Goal: Transaction & Acquisition: Purchase product/service

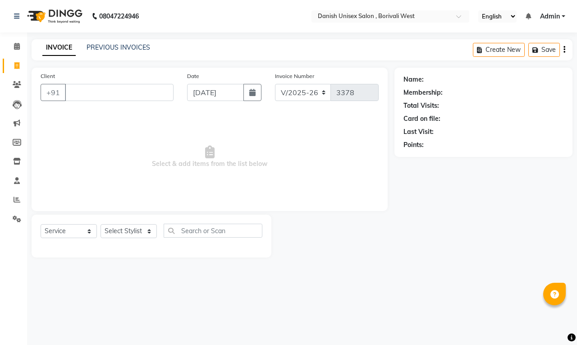
select select "6929"
select select "service"
click at [17, 61] on span at bounding box center [17, 66] width 16 height 10
select select "service"
type input "3378"
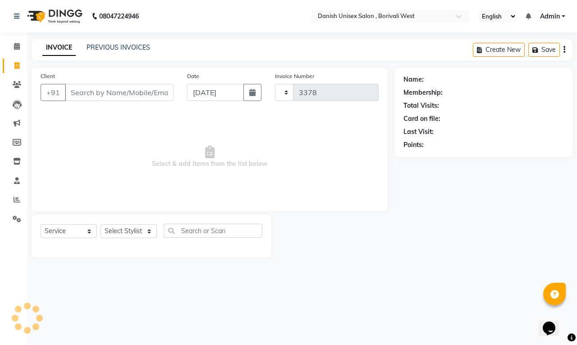
select select "6929"
click at [18, 65] on icon at bounding box center [16, 65] width 5 height 7
select select "service"
select select "6929"
type input "3378"
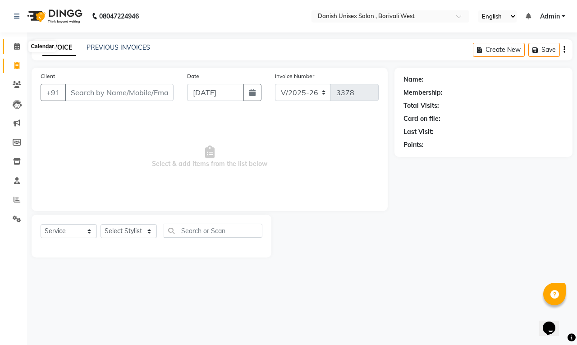
click at [14, 48] on icon at bounding box center [17, 46] width 6 height 7
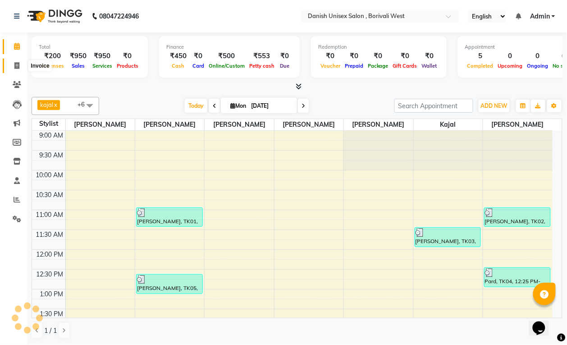
click at [16, 68] on icon at bounding box center [16, 65] width 5 height 7
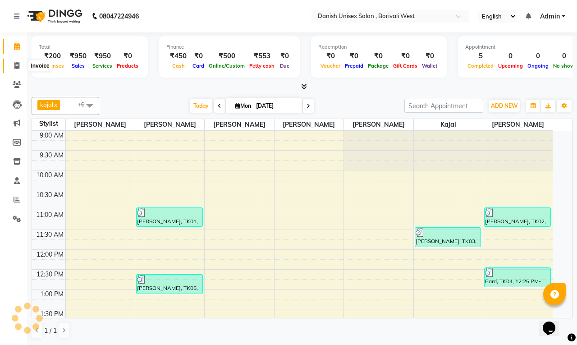
select select "service"
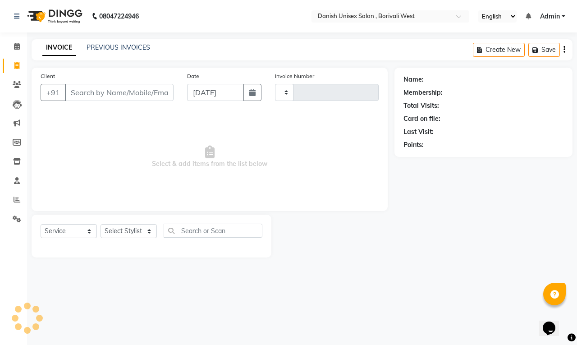
type input "3378"
select select "6929"
click at [17, 44] on icon at bounding box center [17, 46] width 6 height 7
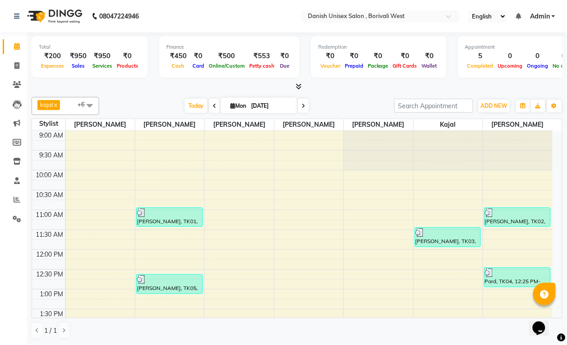
click at [251, 108] on input "[DATE]" at bounding box center [270, 106] width 45 height 14
select select "9"
select select "2025"
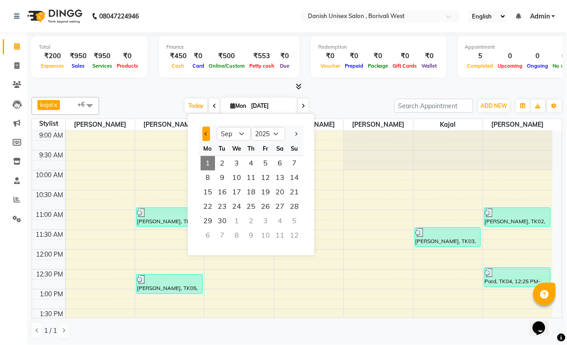
click at [206, 132] on span "Previous month" at bounding box center [207, 134] width 4 height 4
select select "8"
click at [294, 219] on span "31" at bounding box center [294, 221] width 14 height 14
type input "[DATE]"
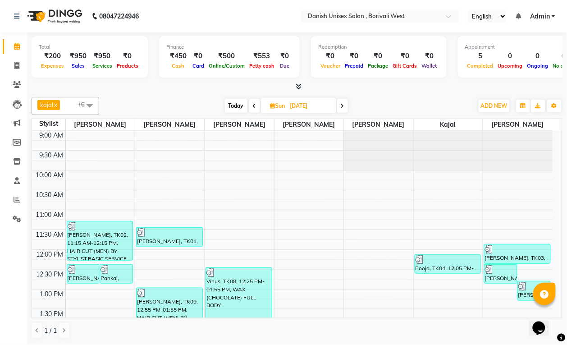
scroll to position [113, 0]
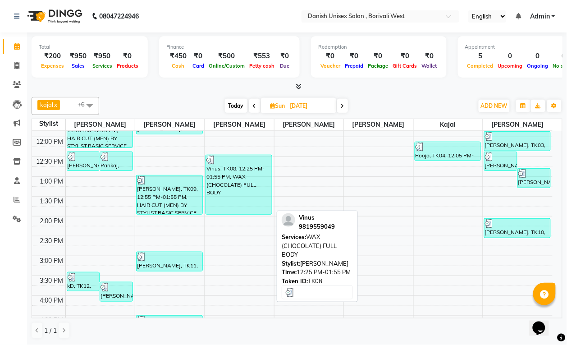
click at [252, 195] on div "Vinus, TK08, 12:25 PM-01:55 PM, WAX (CHOCOLATE) FULL BODY" at bounding box center [239, 184] width 66 height 59
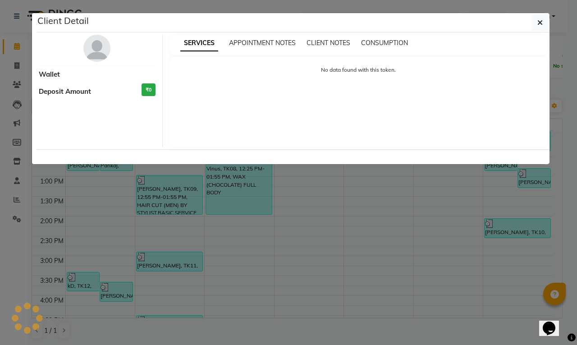
select select "3"
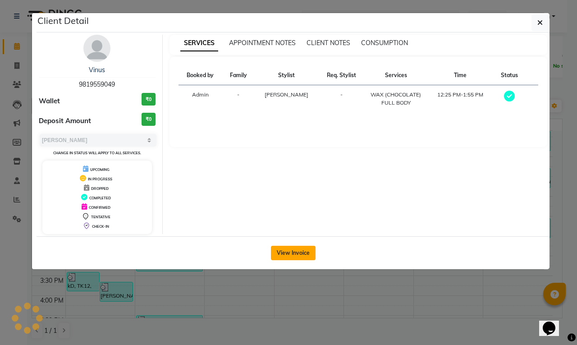
click at [291, 251] on button "View Invoice" at bounding box center [293, 253] width 45 height 14
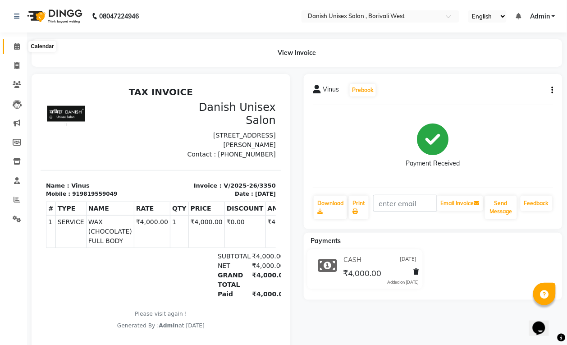
click at [16, 44] on icon at bounding box center [17, 46] width 6 height 7
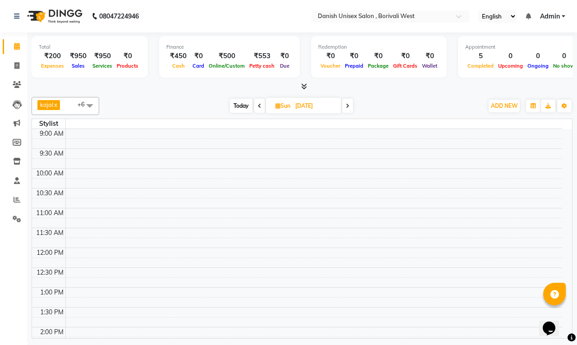
click at [300, 113] on input "[DATE]" at bounding box center [315, 106] width 45 height 14
select select "8"
select select "2025"
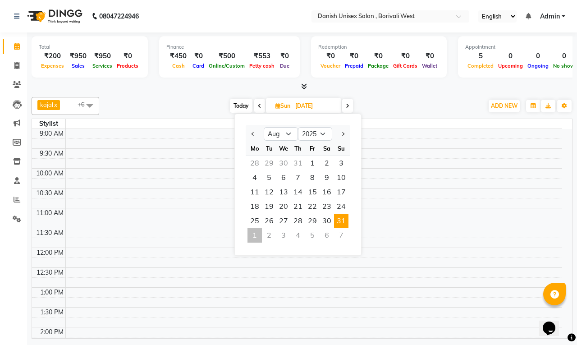
click at [253, 234] on div "1" at bounding box center [255, 235] width 14 height 14
type input "[DATE]"
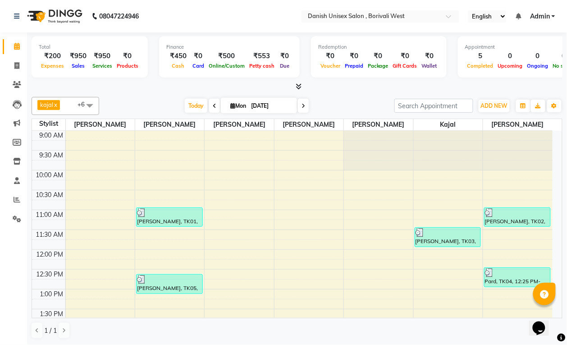
click at [89, 106] on span at bounding box center [90, 105] width 18 height 17
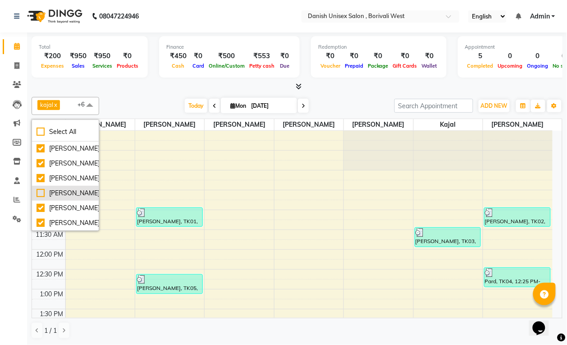
scroll to position [60, 0]
click at [80, 183] on div "[PERSON_NAME]" at bounding box center [66, 178] width 58 height 9
checkbox input "false"
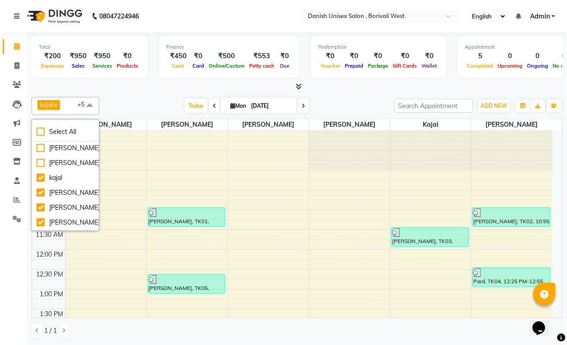
scroll to position [0, 0]
click at [80, 213] on div "[PERSON_NAME]" at bounding box center [66, 208] width 58 height 9
checkbox input "false"
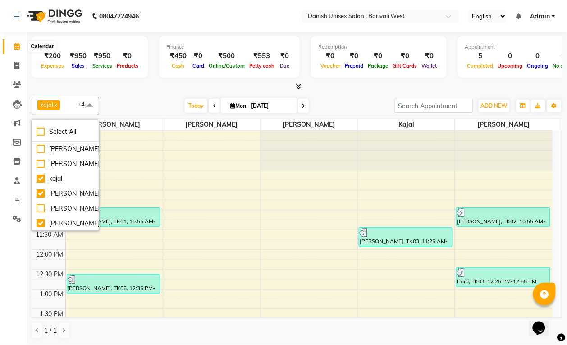
click at [14, 46] on icon at bounding box center [17, 46] width 6 height 7
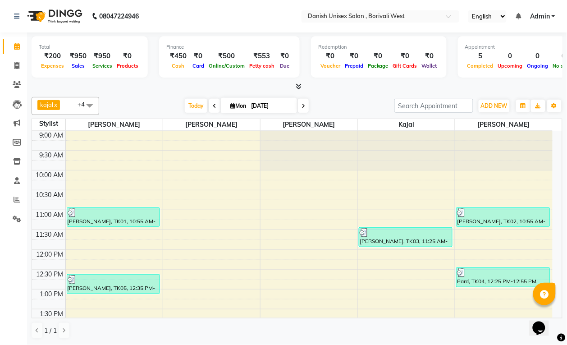
click at [88, 105] on span at bounding box center [90, 105] width 18 height 17
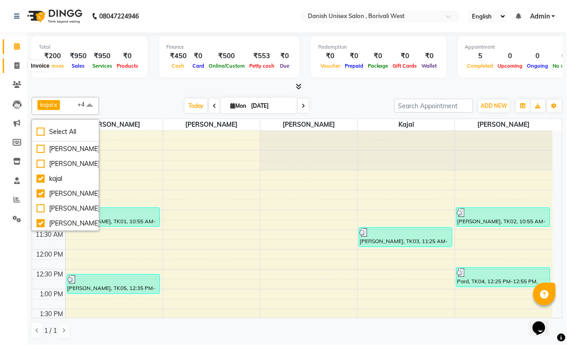
click at [15, 66] on icon at bounding box center [16, 65] width 5 height 7
select select "service"
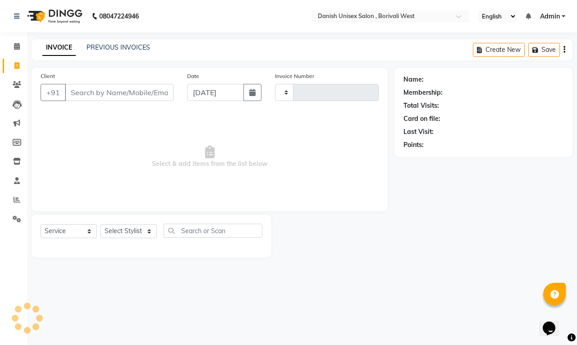
type input "3378"
select select "6929"
click at [17, 46] on icon at bounding box center [17, 46] width 6 height 7
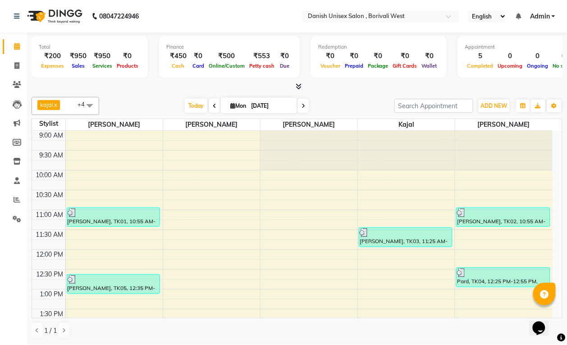
click at [89, 106] on span at bounding box center [90, 105] width 18 height 17
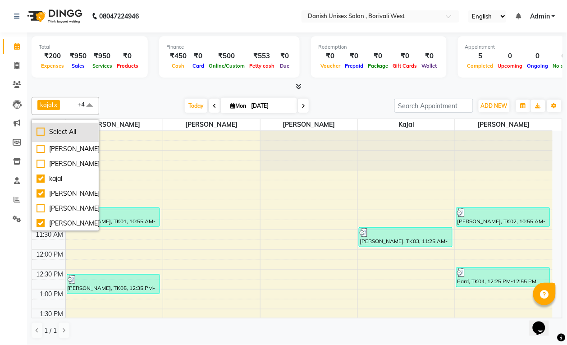
click at [40, 133] on div "Select All" at bounding box center [66, 131] width 58 height 9
checkbox input "true"
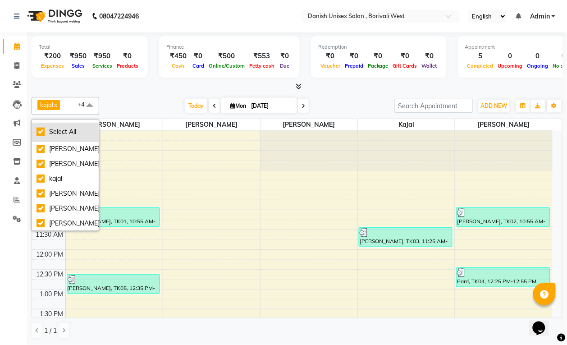
checkbox input "true"
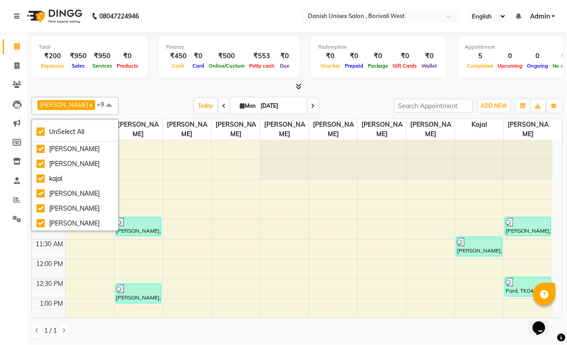
click at [100, 107] on span at bounding box center [109, 105] width 18 height 17
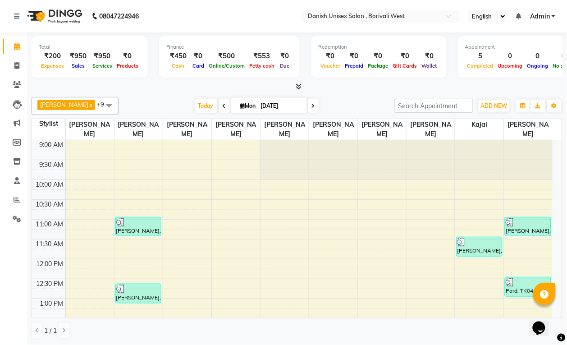
click at [100, 107] on span at bounding box center [109, 105] width 18 height 17
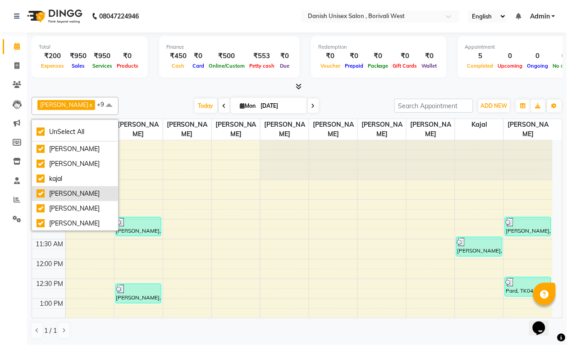
scroll to position [56, 0]
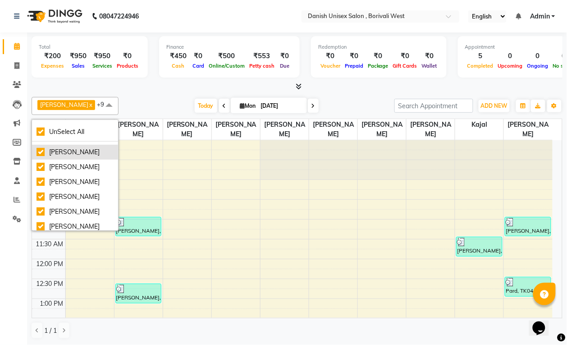
click at [81, 157] on div "[PERSON_NAME]" at bounding box center [75, 151] width 77 height 9
checkbox input "false"
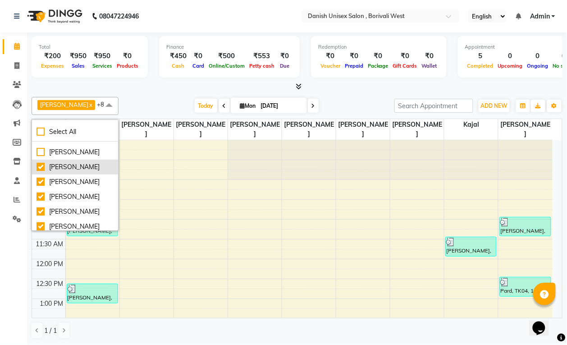
scroll to position [107, 0]
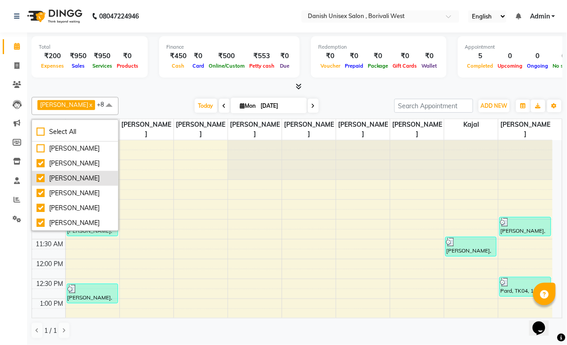
click at [83, 174] on div "[PERSON_NAME]" at bounding box center [75, 178] width 77 height 9
checkbox input "false"
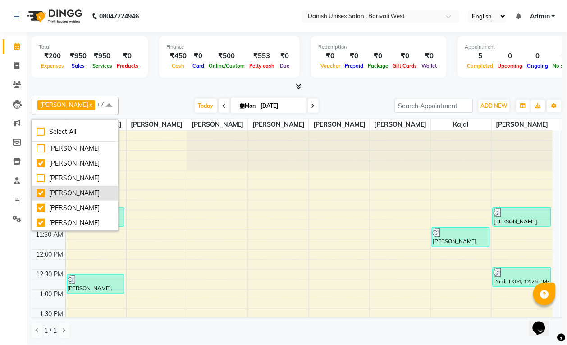
click at [80, 188] on div "[PERSON_NAME]" at bounding box center [75, 192] width 77 height 9
checkbox input "false"
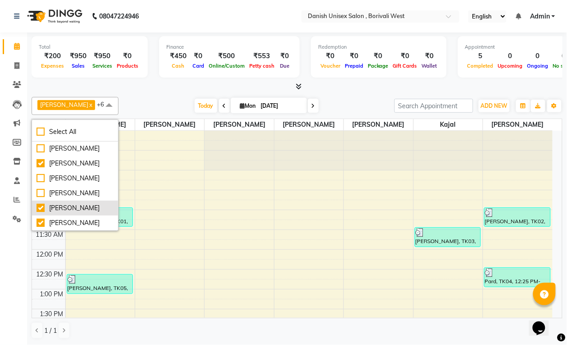
scroll to position [0, 0]
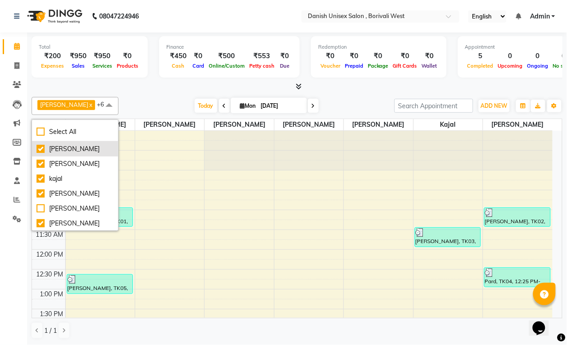
click at [84, 147] on div "[PERSON_NAME]" at bounding box center [75, 148] width 77 height 9
checkbox input "false"
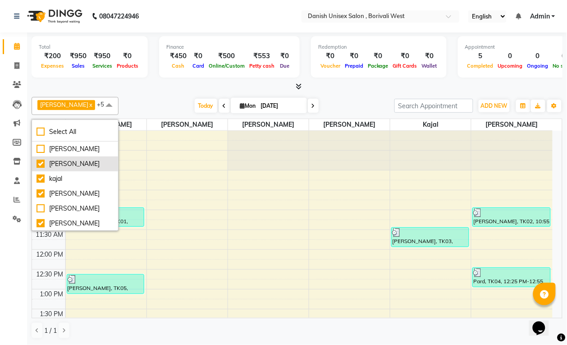
click at [84, 159] on li "[PERSON_NAME]" at bounding box center [75, 163] width 86 height 15
checkbox input "false"
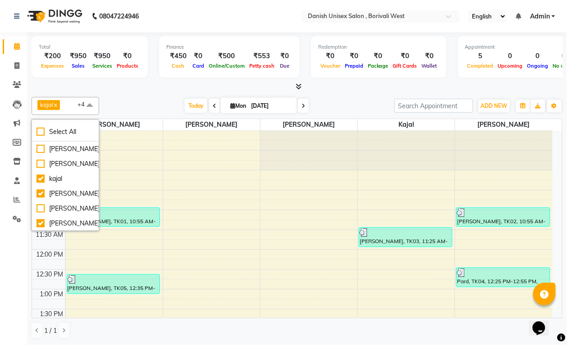
click at [116, 97] on div "kajal x [PERSON_NAME] x [PERSON_NAME] x [PERSON_NAME] x [PERSON_NAME] x +4 Sele…" at bounding box center [297, 106] width 531 height 18
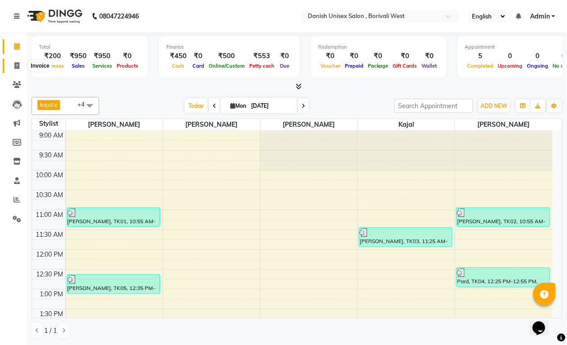
click at [18, 65] on icon at bounding box center [16, 65] width 5 height 7
select select "service"
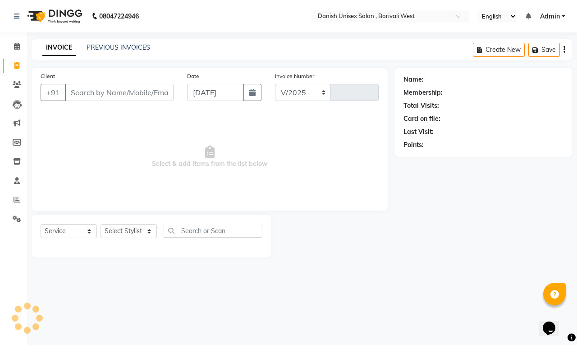
select select "6929"
type input "3378"
click at [17, 179] on icon at bounding box center [17, 180] width 6 height 7
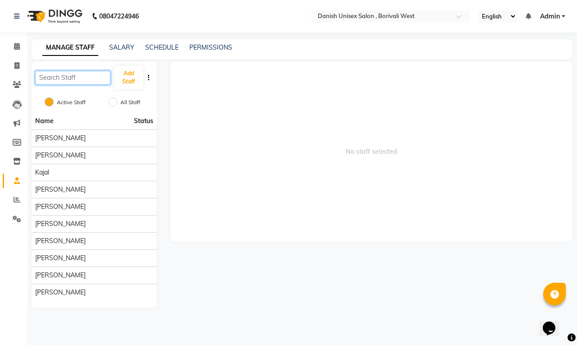
click at [93, 78] on input "text" at bounding box center [72, 78] width 75 height 14
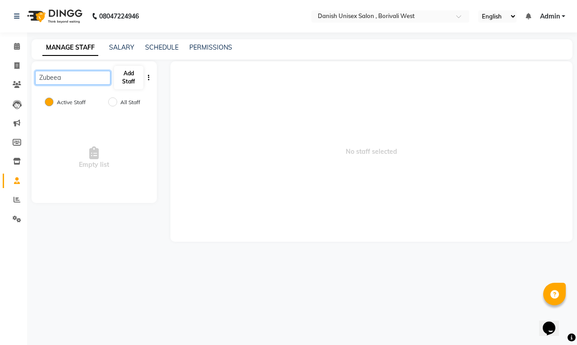
type input "Zubeea"
click at [129, 80] on button "Add Staff" at bounding box center [128, 77] width 29 height 23
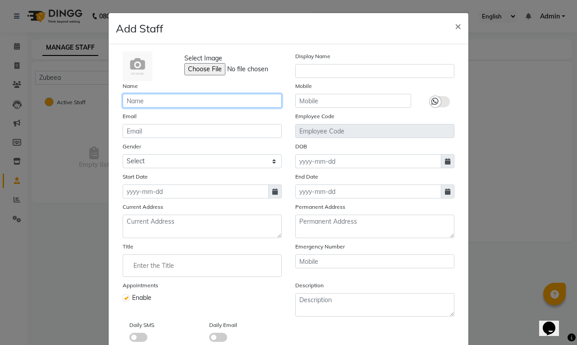
click at [153, 100] on input "text" at bounding box center [202, 101] width 159 height 14
type input "Zubeer"
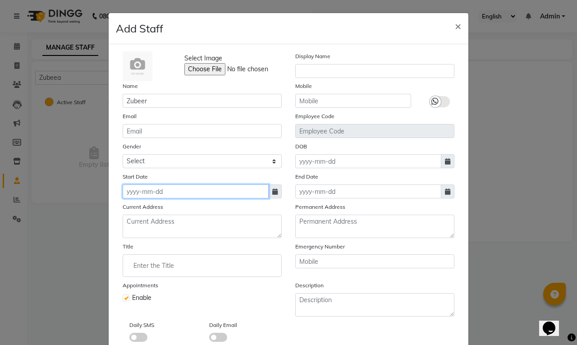
click at [167, 193] on input at bounding box center [196, 191] width 146 height 14
select select "9"
select select "2025"
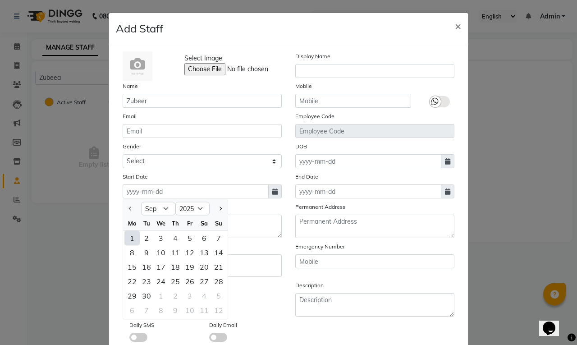
click at [130, 236] on div "1" at bounding box center [132, 238] width 14 height 14
type input "[DATE]"
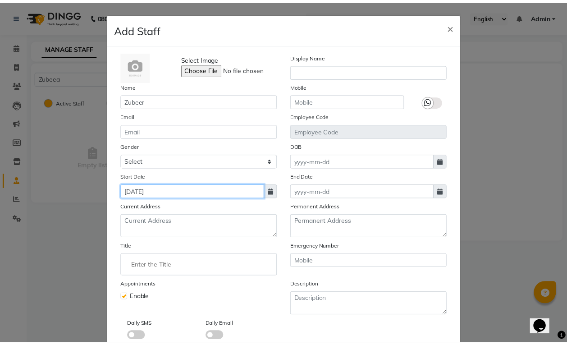
scroll to position [51, 0]
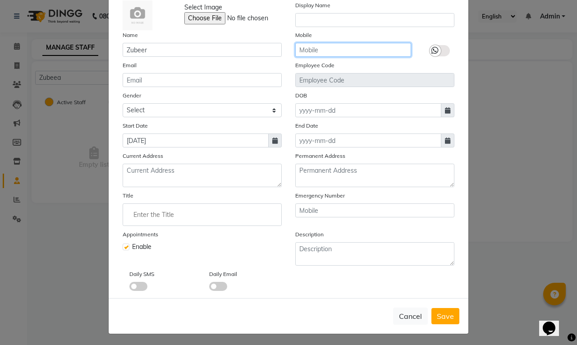
click at [335, 50] on input "text" at bounding box center [353, 50] width 116 height 14
click at [407, 312] on button "Cancel" at bounding box center [410, 315] width 35 height 17
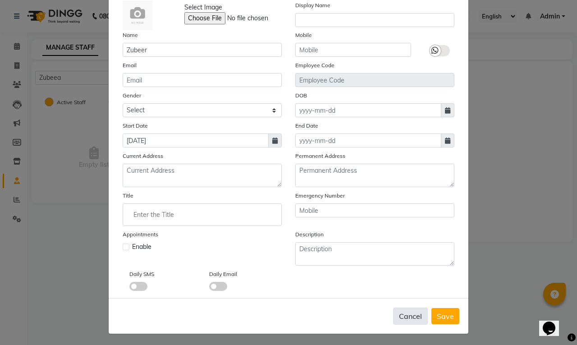
checkbox input "false"
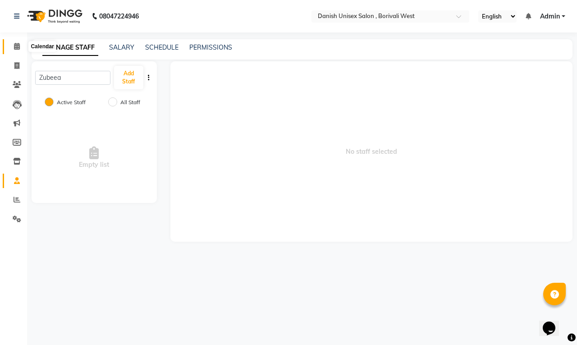
click at [18, 46] on icon at bounding box center [17, 46] width 6 height 7
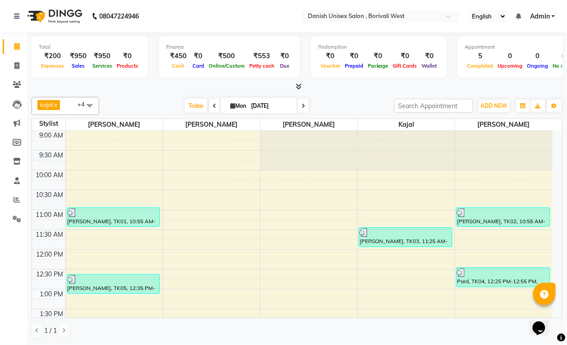
click at [93, 103] on span at bounding box center [90, 105] width 18 height 17
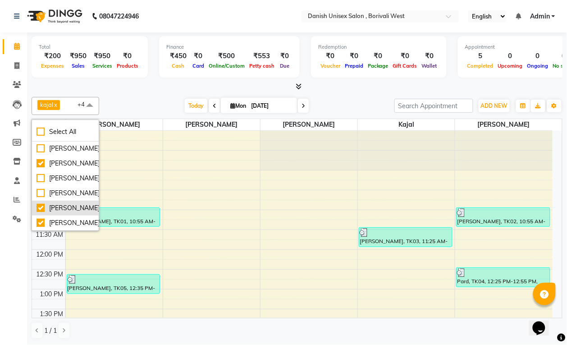
scroll to position [0, 0]
click at [18, 48] on icon at bounding box center [17, 46] width 6 height 7
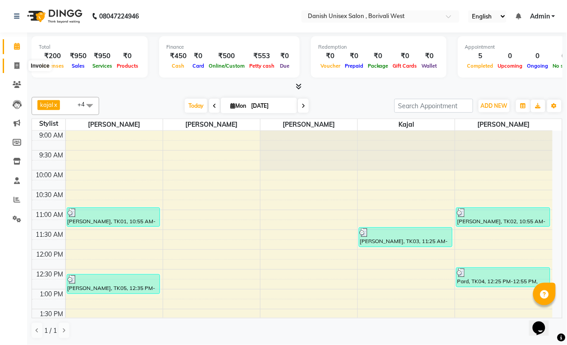
click at [16, 64] on icon at bounding box center [16, 65] width 5 height 7
select select "service"
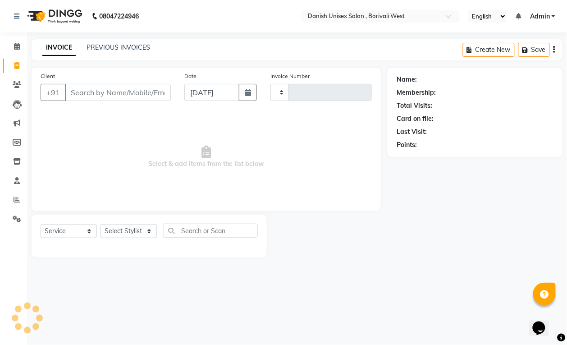
type input "3378"
select select "6929"
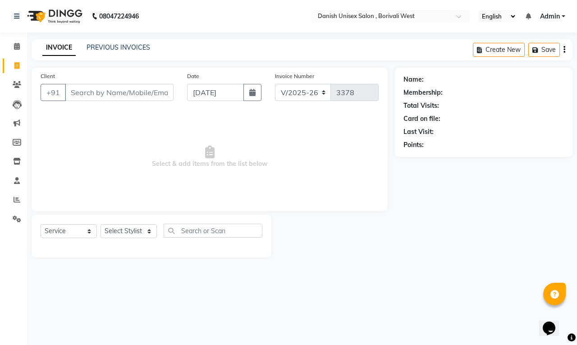
click at [70, 83] on div "Client +91" at bounding box center [107, 89] width 147 height 37
click at [115, 82] on div "Client +91" at bounding box center [107, 89] width 147 height 37
click at [115, 92] on input "Client" at bounding box center [119, 92] width 109 height 17
click at [576, 231] on div "Name: Membership: Total Visits: Card on file: Last Visit: Points:" at bounding box center [487, 163] width 185 height 190
click at [576, 344] on html "08047224946 Select Location × Danish Unisex Salon , Borivali West English ENGLI…" at bounding box center [288, 172] width 577 height 345
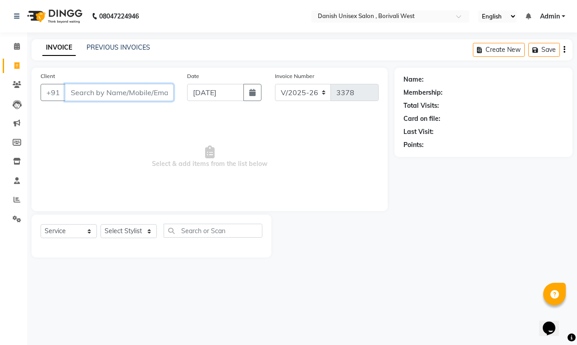
click at [136, 93] on input "Client" at bounding box center [119, 92] width 109 height 17
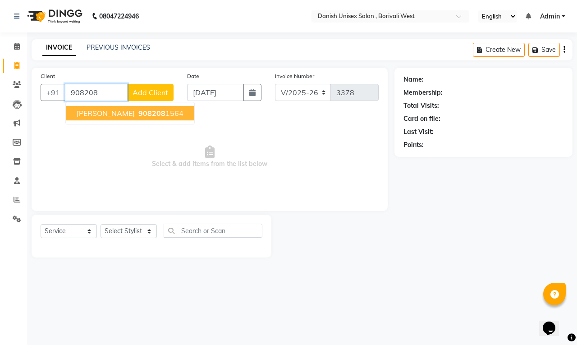
click at [138, 110] on span "908208" at bounding box center [151, 113] width 27 height 9
type input "9082081564"
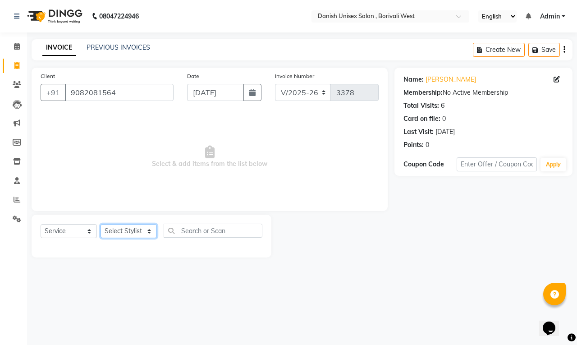
click at [138, 230] on select "Select Stylist [PERSON_NAME] [PERSON_NAME] kajal [PERSON_NAME] [PERSON_NAME] [P…" at bounding box center [129, 231] width 56 height 14
select select "54585"
click at [101, 224] on select "Select Stylist [PERSON_NAME] [PERSON_NAME] kajal [PERSON_NAME] [PERSON_NAME] [P…" at bounding box center [129, 231] width 56 height 14
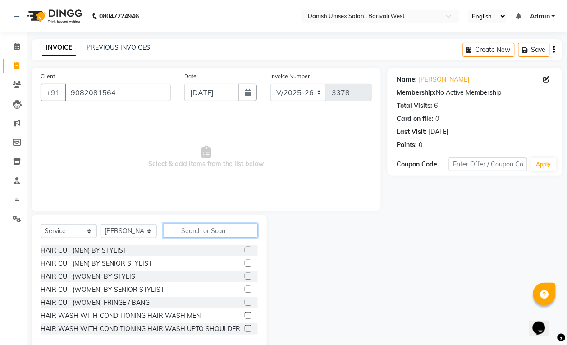
click at [195, 233] on input "text" at bounding box center [211, 231] width 94 height 14
click at [240, 222] on div "Select Service Product Membership Package Voucher Prepaid Gift Card Select Styl…" at bounding box center [149, 281] width 235 height 133
click at [240, 229] on input "text" at bounding box center [211, 231] width 94 height 14
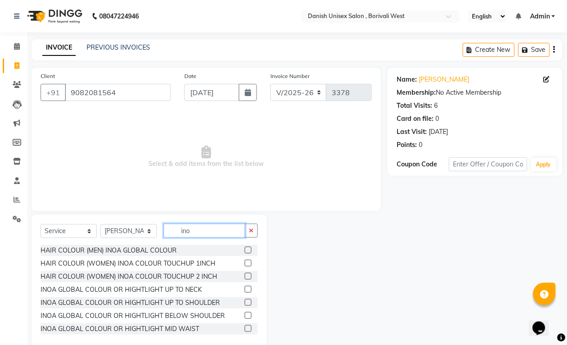
type input "ino"
click at [245, 264] on label at bounding box center [248, 263] width 7 height 7
click at [245, 264] on input "checkbox" at bounding box center [248, 264] width 6 height 6
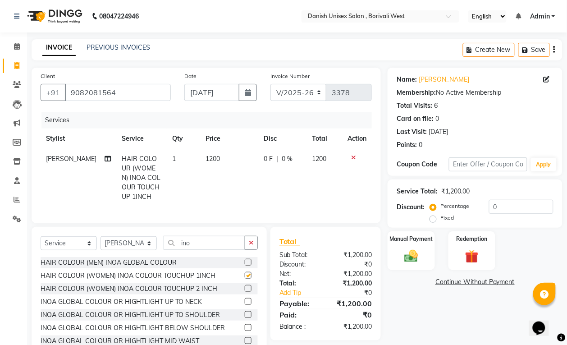
checkbox input "false"
click at [388, 255] on div "Manual Payment" at bounding box center [411, 250] width 49 height 41
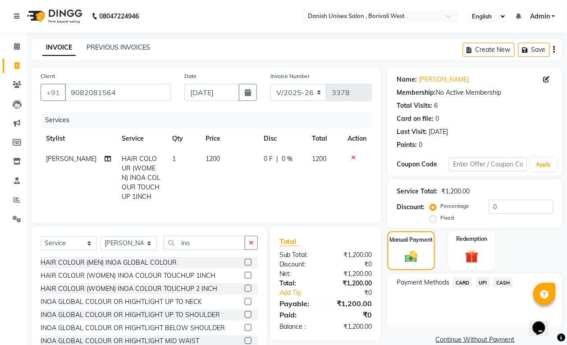
click at [496, 280] on span "CASH" at bounding box center [503, 282] width 19 height 10
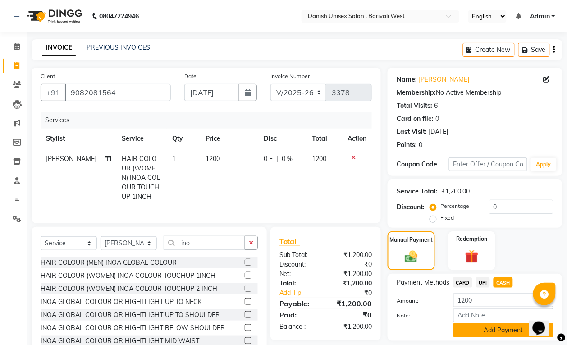
click at [490, 334] on button "Add Payment" at bounding box center [504, 330] width 100 height 14
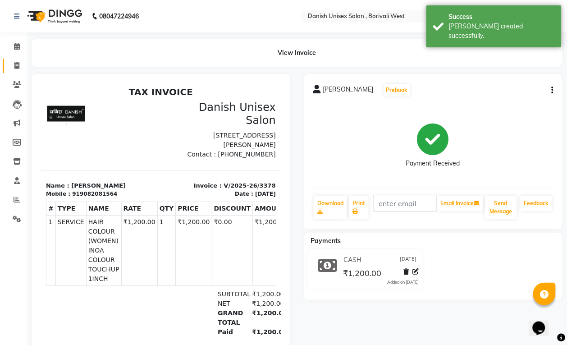
click at [18, 59] on link "Invoice" at bounding box center [14, 66] width 22 height 15
select select "service"
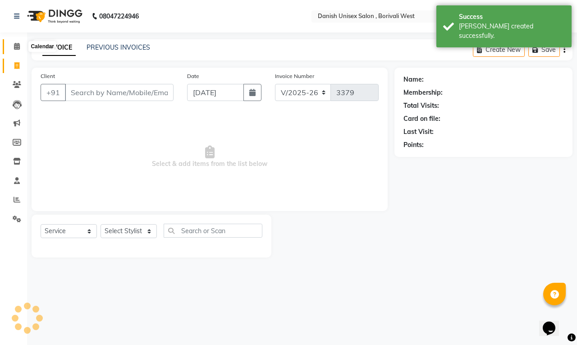
click at [18, 44] on icon at bounding box center [17, 46] width 6 height 7
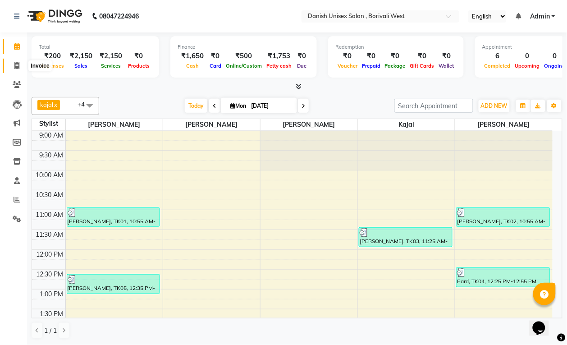
click at [12, 61] on span at bounding box center [17, 66] width 16 height 10
select select "service"
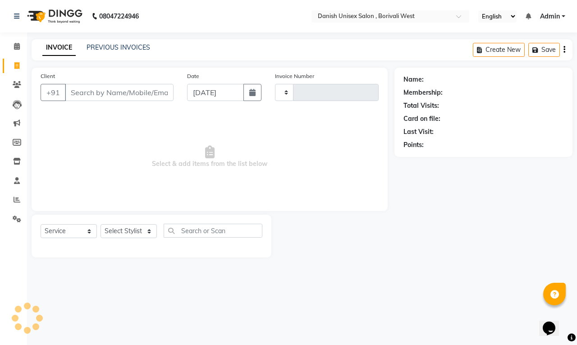
type input "3379"
select select "6929"
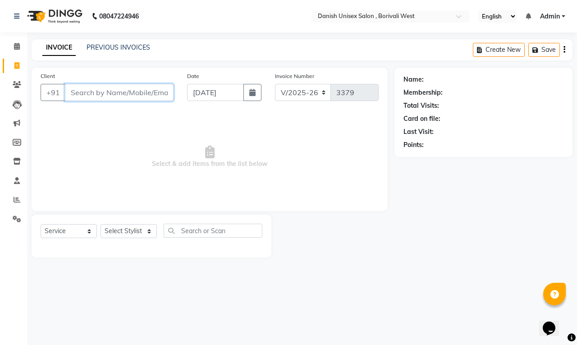
click at [92, 95] on input "Client" at bounding box center [119, 92] width 109 height 17
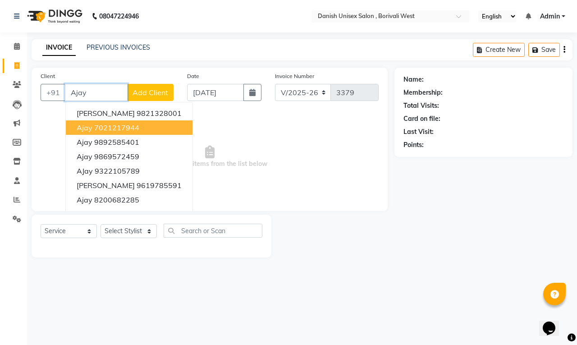
click at [110, 127] on ngb-highlight "7021217944" at bounding box center [116, 127] width 45 height 9
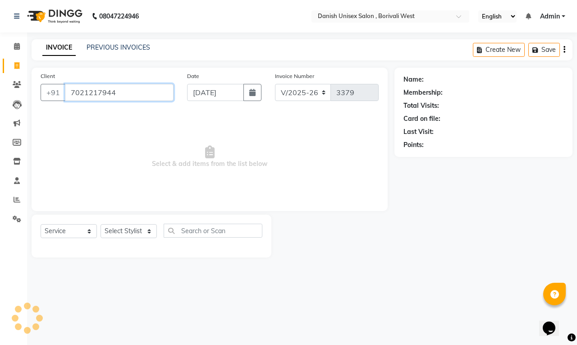
type input "7021217944"
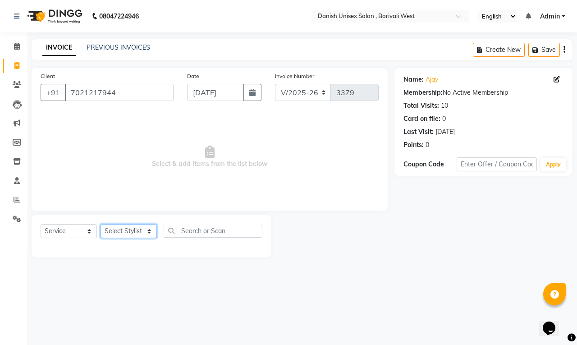
click at [135, 231] on select "Select Stylist [PERSON_NAME] [PERSON_NAME] kajal [PERSON_NAME] [PERSON_NAME] [P…" at bounding box center [129, 231] width 56 height 14
select select "54585"
click at [101, 224] on select "Select Stylist [PERSON_NAME] [PERSON_NAME] kajal [PERSON_NAME] [PERSON_NAME] [P…" at bounding box center [129, 231] width 56 height 14
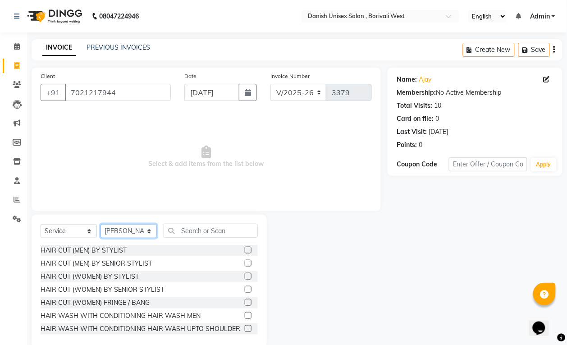
click at [125, 234] on select "Select Stylist [PERSON_NAME] [PERSON_NAME] kajal [PERSON_NAME] [PERSON_NAME] [P…" at bounding box center [129, 231] width 56 height 14
click at [101, 224] on select "Select Stylist [PERSON_NAME] [PERSON_NAME] kajal [PERSON_NAME] [PERSON_NAME] [P…" at bounding box center [129, 231] width 56 height 14
click at [245, 250] on label at bounding box center [248, 250] width 7 height 7
click at [245, 250] on input "checkbox" at bounding box center [248, 251] width 6 height 6
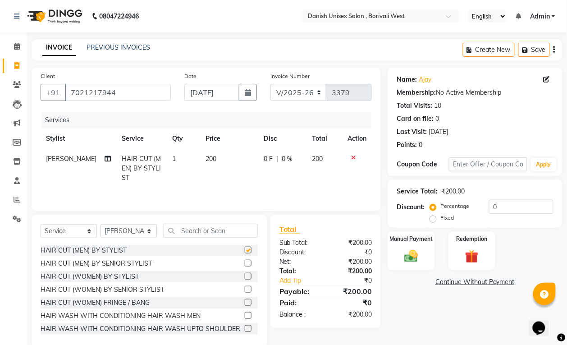
checkbox input "false"
click at [235, 236] on input "text" at bounding box center [211, 231] width 94 height 14
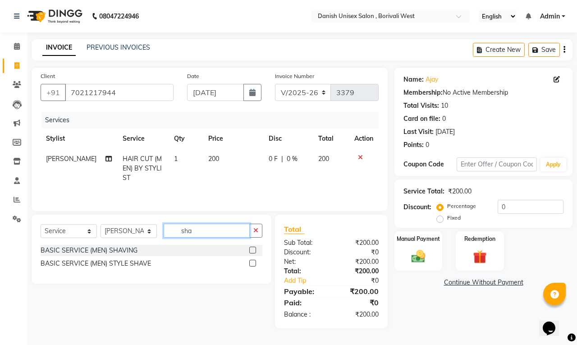
type input "sha"
click at [253, 265] on label at bounding box center [252, 263] width 7 height 7
click at [253, 265] on input "checkbox" at bounding box center [252, 264] width 6 height 6
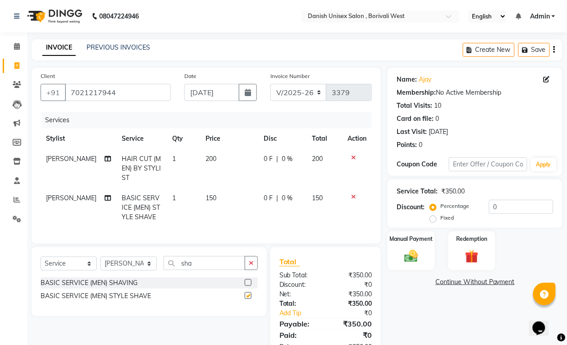
checkbox input "false"
click at [397, 253] on div "Manual Payment" at bounding box center [411, 250] width 49 height 41
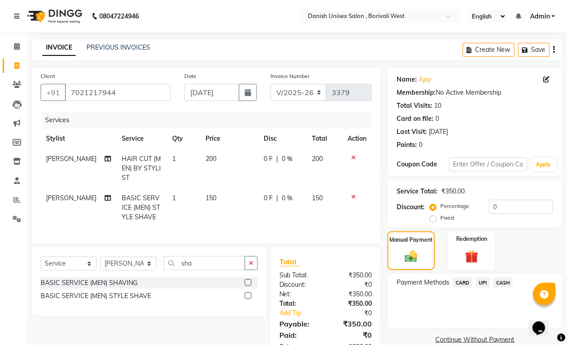
click at [485, 283] on span "UPI" at bounding box center [483, 282] width 14 height 10
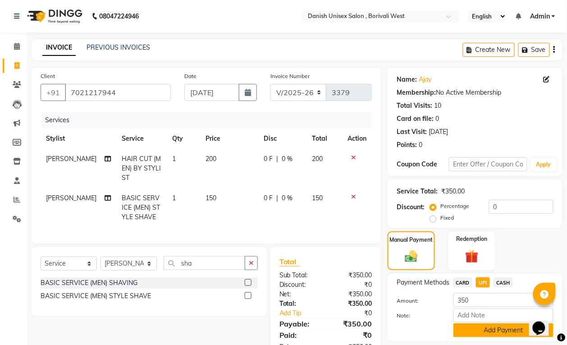
scroll to position [39, 0]
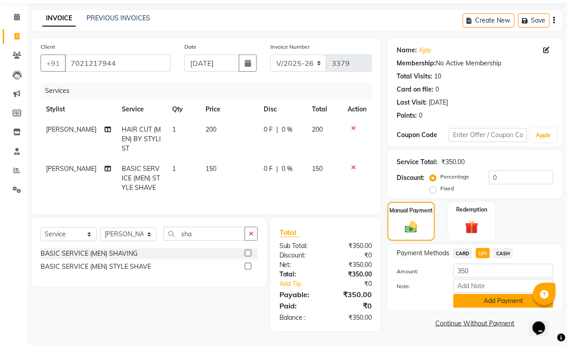
click at [486, 294] on button "Add Payment" at bounding box center [504, 301] width 100 height 14
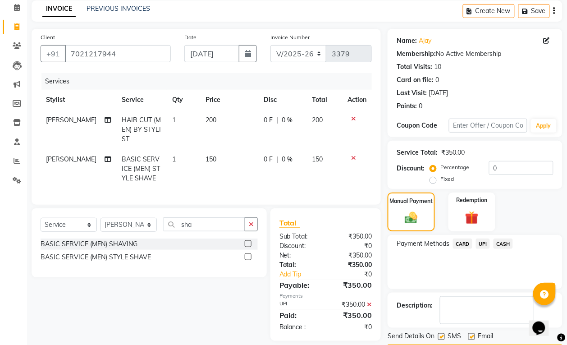
click at [467, 344] on button "Checkout" at bounding box center [475, 351] width 175 height 14
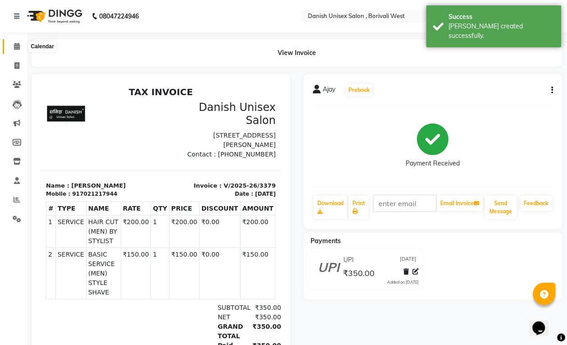
click at [16, 46] on icon at bounding box center [17, 46] width 6 height 7
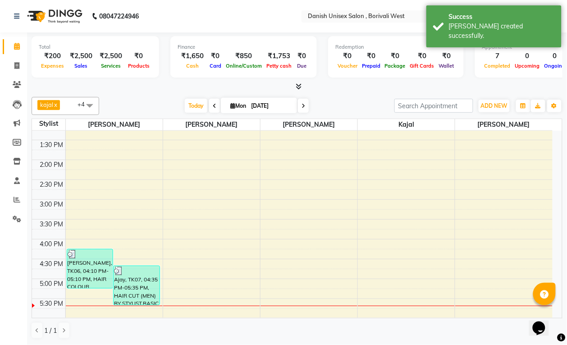
scroll to position [225, 0]
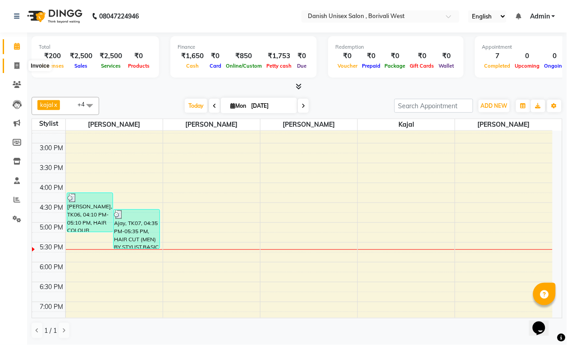
click at [17, 65] on icon at bounding box center [16, 65] width 5 height 7
select select "service"
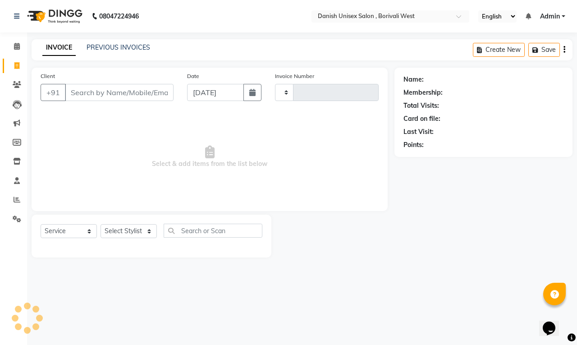
type input "3380"
select select "6929"
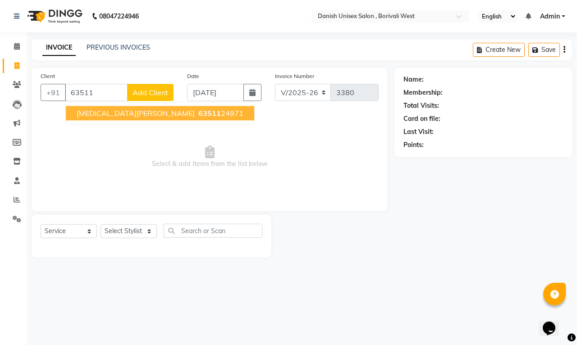
click at [198, 110] on span "63511" at bounding box center [209, 113] width 23 height 9
type input "6351124971"
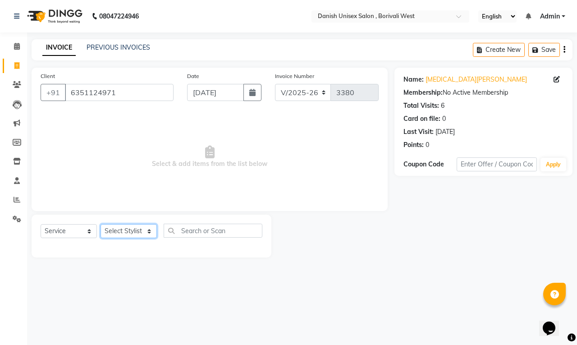
click at [131, 233] on select "Select Stylist [PERSON_NAME] [PERSON_NAME] kajal [PERSON_NAME] [PERSON_NAME] [P…" at bounding box center [129, 231] width 56 height 14
select select "83127"
click at [101, 224] on select "Select Stylist [PERSON_NAME] [PERSON_NAME] kajal [PERSON_NAME] [PERSON_NAME] [P…" at bounding box center [129, 231] width 56 height 14
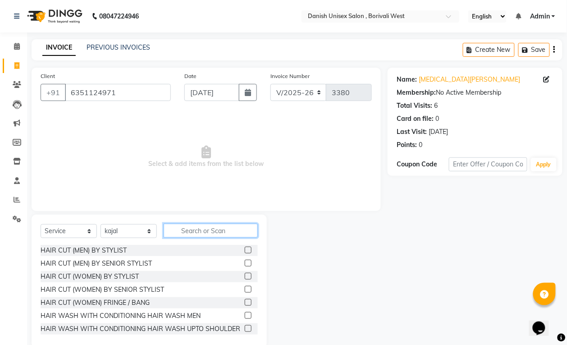
click at [202, 231] on input "text" at bounding box center [211, 231] width 94 height 14
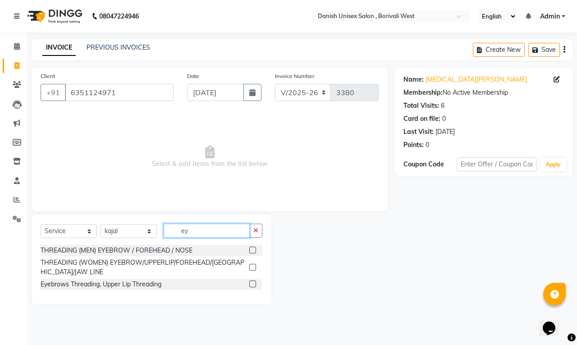
type input "ey"
click at [252, 267] on label at bounding box center [252, 267] width 7 height 7
click at [252, 267] on input "checkbox" at bounding box center [252, 268] width 6 height 6
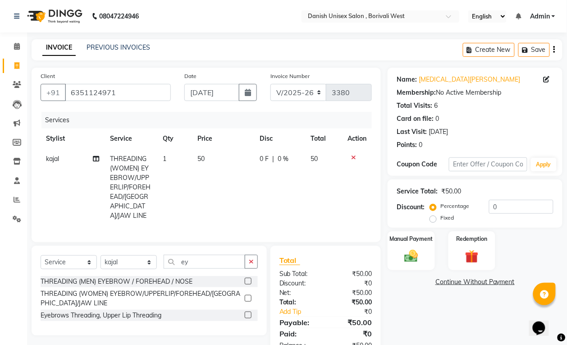
click at [247, 300] on label at bounding box center [248, 298] width 7 height 7
click at [247, 300] on input "checkbox" at bounding box center [248, 299] width 6 height 6
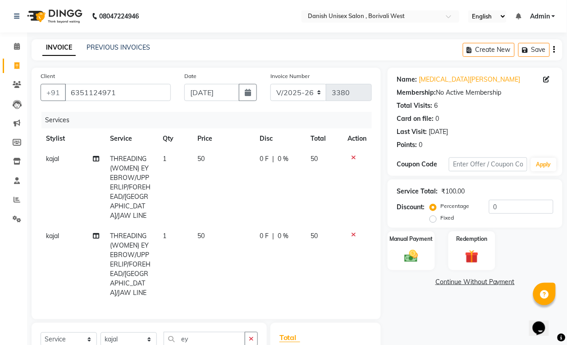
checkbox input "false"
click at [398, 251] on div "Manual Payment" at bounding box center [411, 250] width 49 height 41
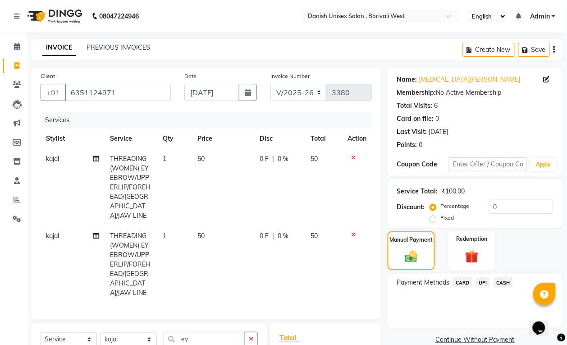
click at [505, 280] on span "CASH" at bounding box center [503, 282] width 19 height 10
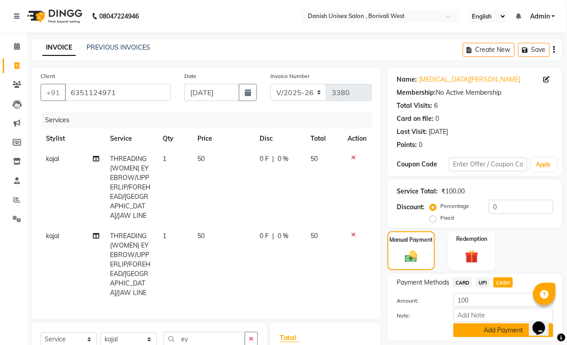
click at [496, 326] on button "Add Payment" at bounding box center [504, 330] width 100 height 14
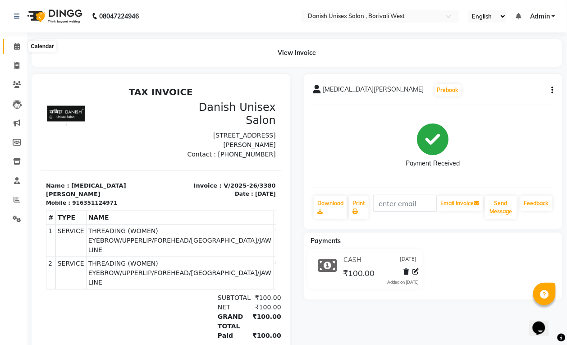
click at [17, 49] on icon at bounding box center [17, 46] width 6 height 7
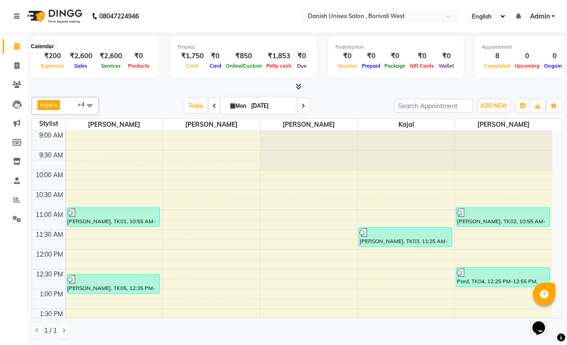
click at [17, 49] on icon at bounding box center [17, 46] width 6 height 7
click at [16, 66] on icon at bounding box center [16, 65] width 5 height 7
select select "service"
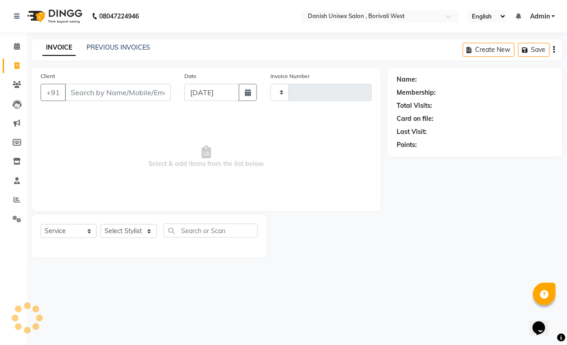
type input "3381"
select select "6929"
